Goal: Task Accomplishment & Management: Use online tool/utility

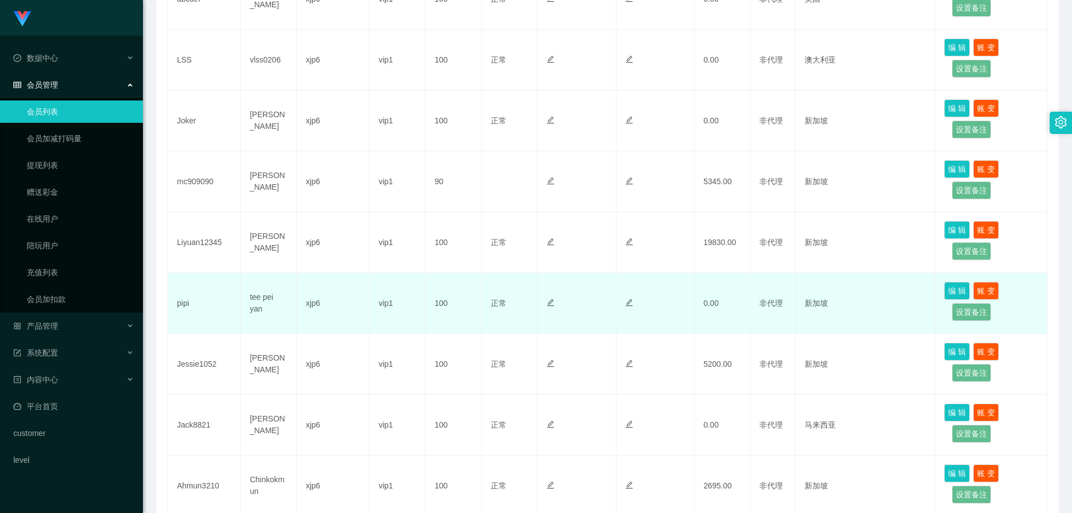
scroll to position [477, 0]
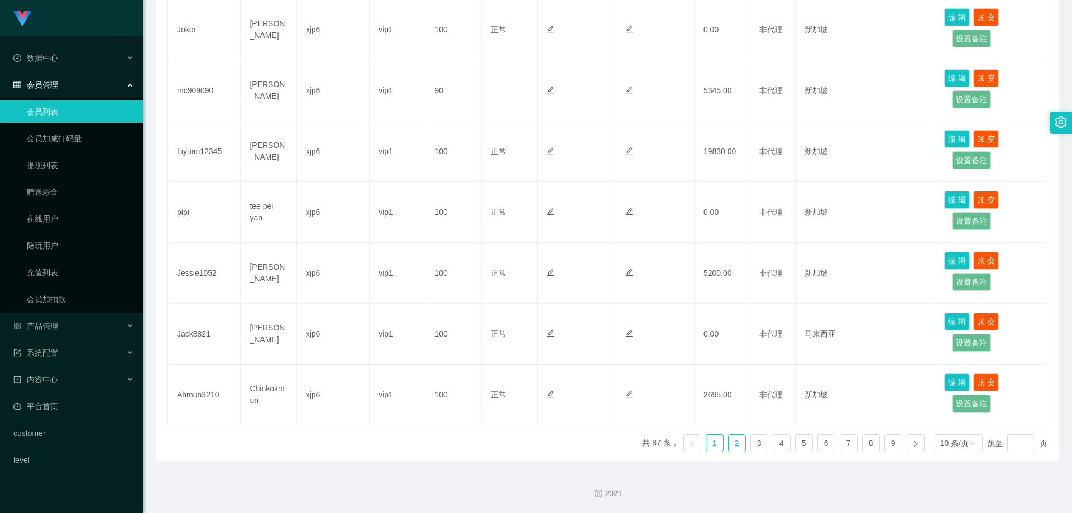
click at [729, 443] on link "2" at bounding box center [737, 443] width 17 height 17
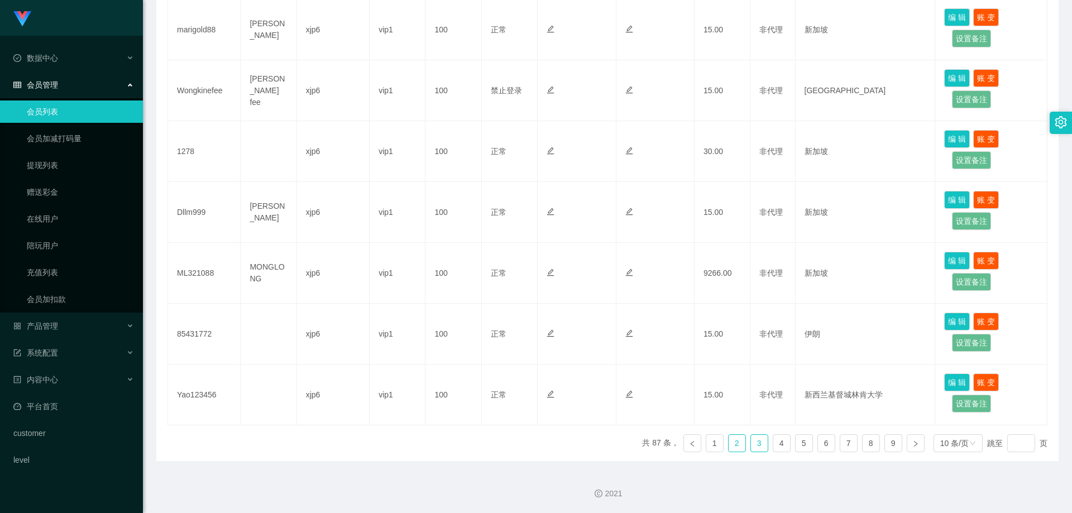
click at [756, 445] on link "3" at bounding box center [759, 443] width 17 height 17
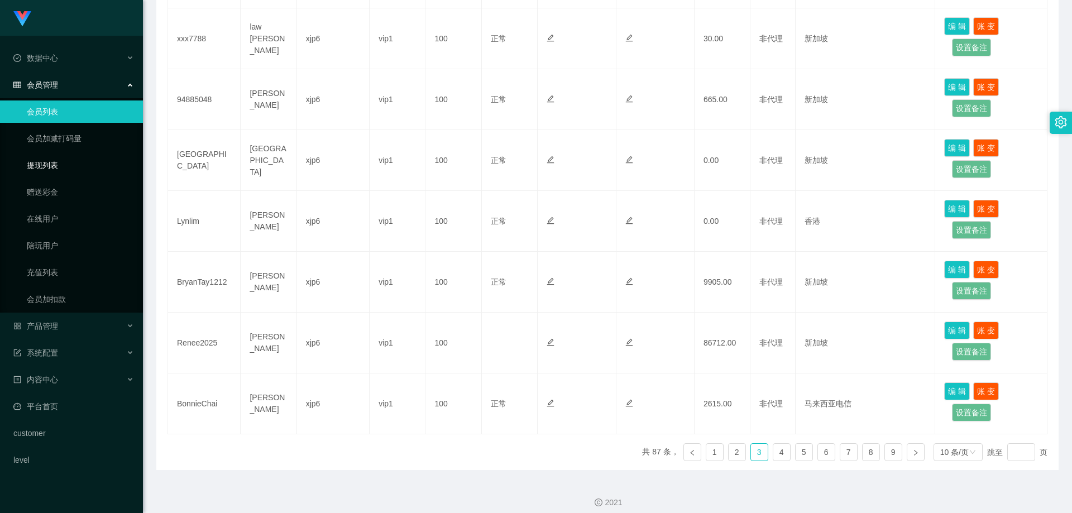
click at [54, 162] on link "提现列表" at bounding box center [80, 165] width 107 height 22
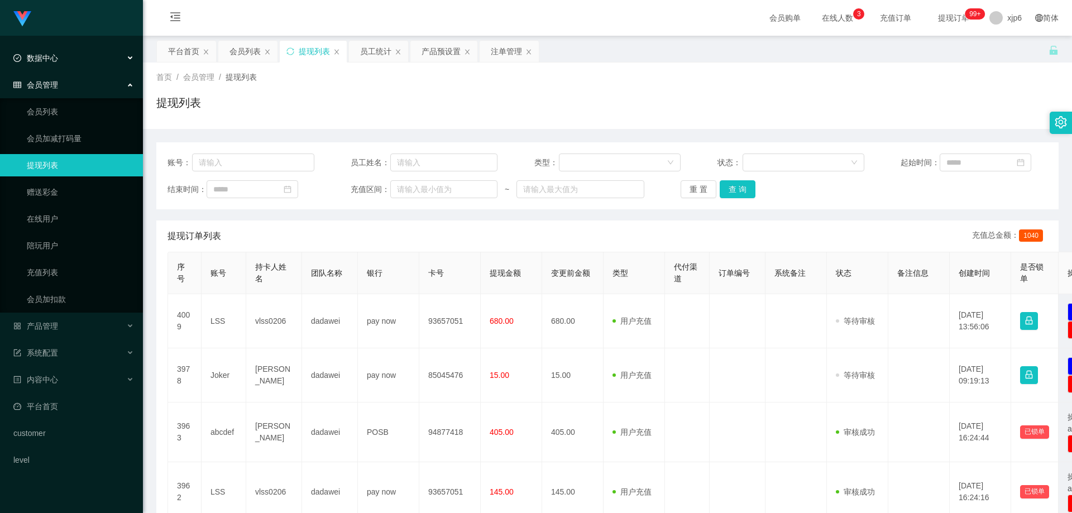
click at [52, 51] on div "数据中心" at bounding box center [71, 58] width 143 height 22
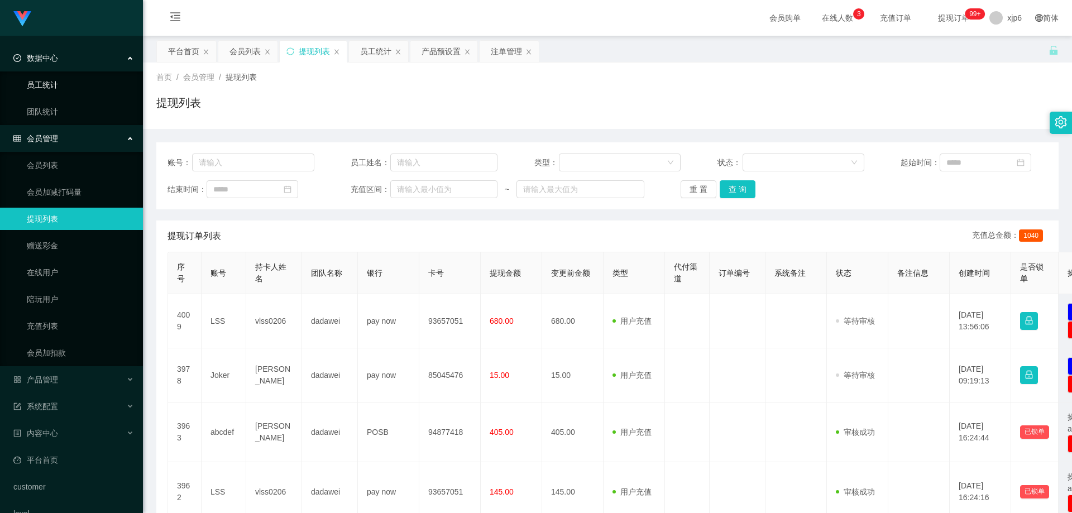
click at [61, 85] on link "员工统计" at bounding box center [80, 85] width 107 height 22
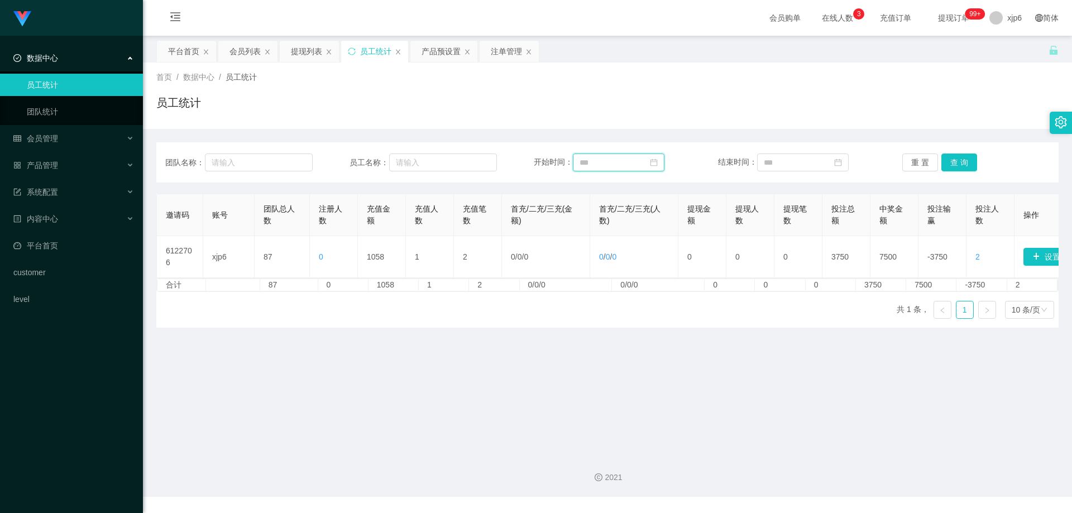
click at [641, 162] on input at bounding box center [619, 163] width 92 height 18
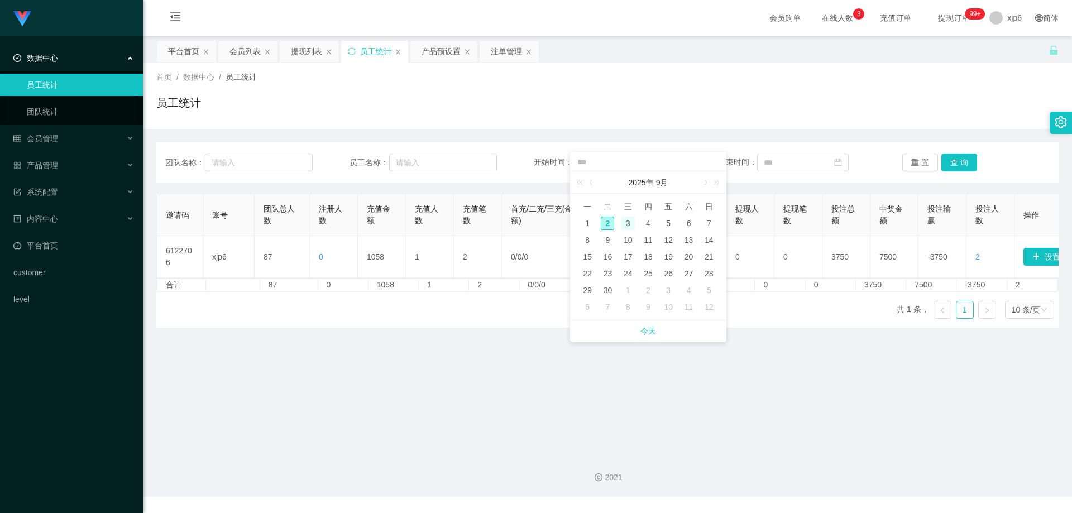
drag, startPoint x: 589, startPoint y: 219, endPoint x: 621, endPoint y: 218, distance: 32.4
click at [589, 219] on div "1" at bounding box center [587, 223] width 13 height 13
type input "**********"
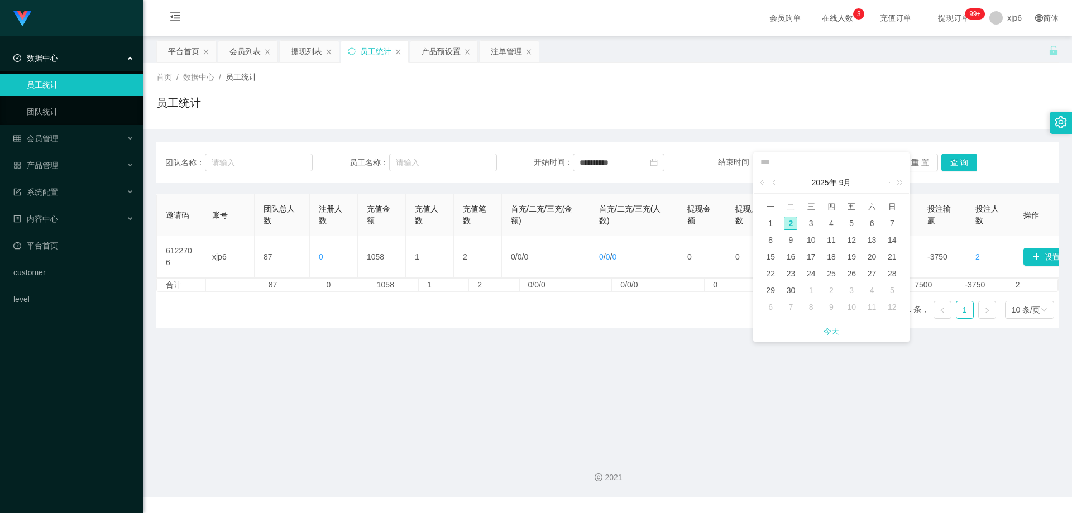
click at [792, 220] on div "2" at bounding box center [790, 223] width 13 height 13
type input "**********"
click at [957, 162] on button "查 询" at bounding box center [959, 163] width 36 height 18
